Goal: Communication & Community: Answer question/provide support

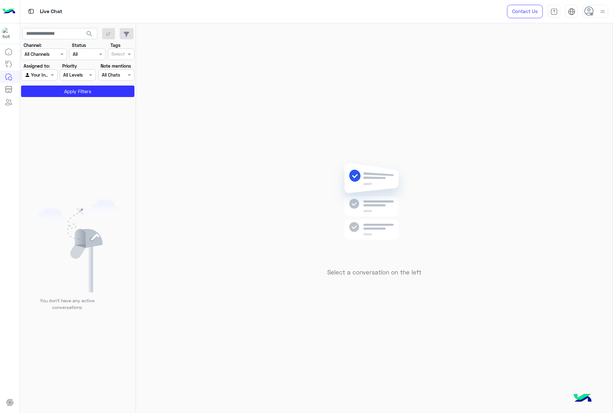
click at [588, 11] on icon at bounding box center [589, 11] width 10 height 10
click at [431, 80] on div "Select a conversation on the left" at bounding box center [374, 219] width 476 height 392
click at [82, 91] on button "Apply Filters" at bounding box center [77, 91] width 113 height 11
